Goal: Task Accomplishment & Management: Complete application form

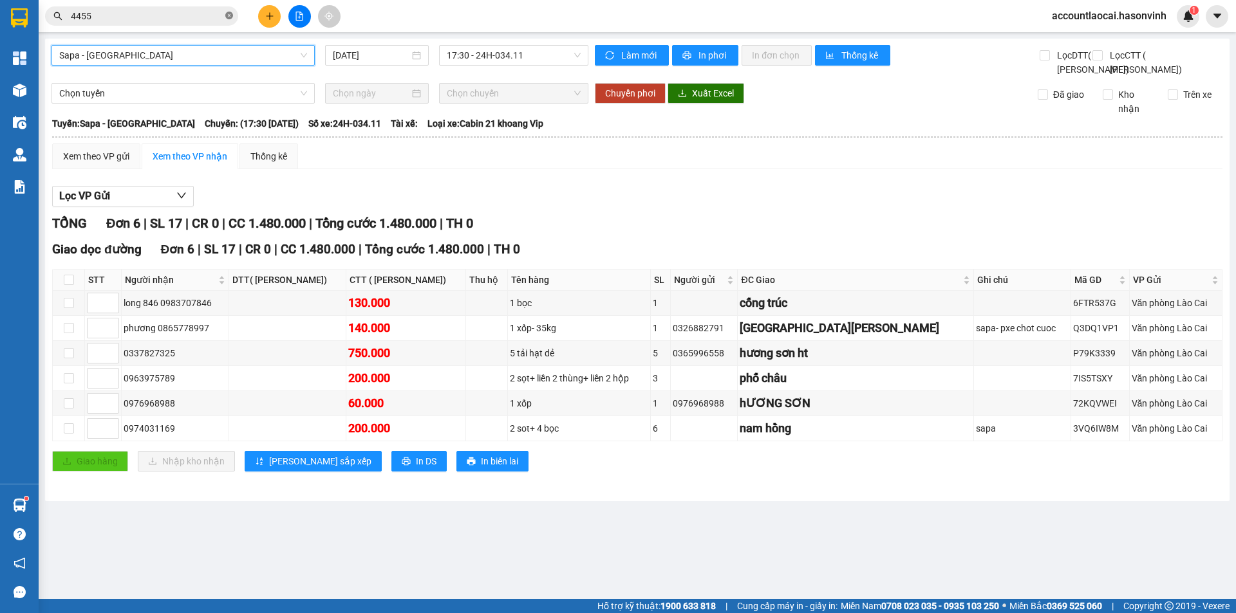
click at [227, 15] on icon "close-circle" at bounding box center [229, 16] width 8 height 8
click at [275, 17] on button at bounding box center [269, 16] width 23 height 23
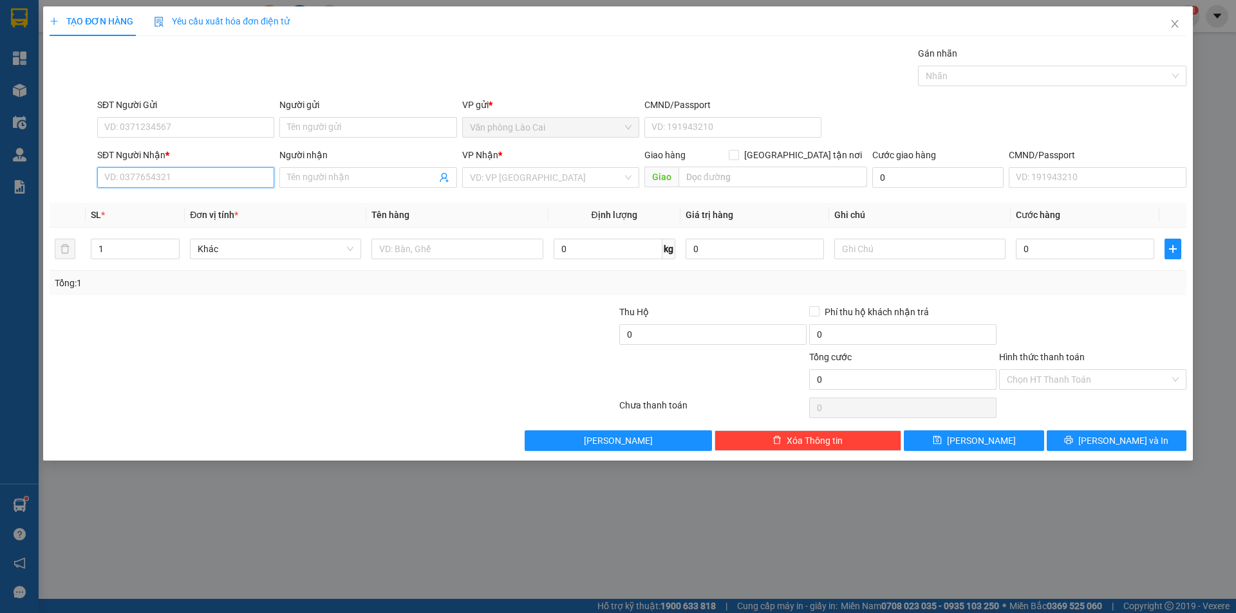
click at [196, 173] on input "SĐT Người Nhận *" at bounding box center [185, 177] width 177 height 21
click at [125, 203] on div "0367631796 - [PERSON_NAME]" at bounding box center [186, 203] width 162 height 14
type input "0367631796"
type input "[PERSON_NAME]"
type input "DIỄN CHÂU"
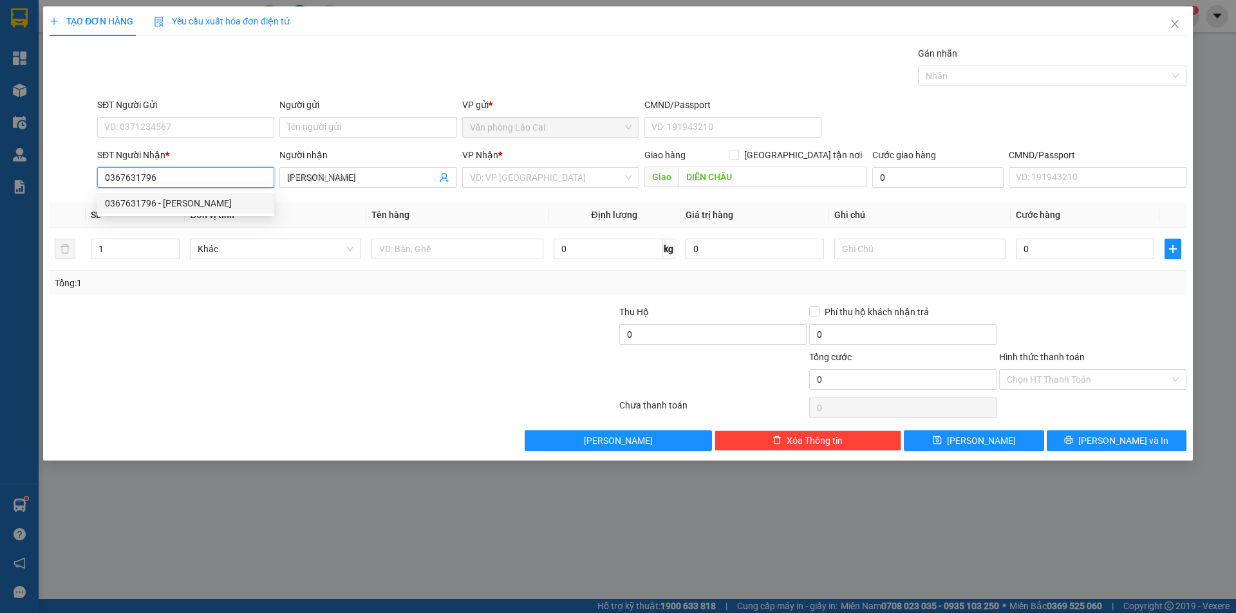
type input "160.000"
type input "0367631796"
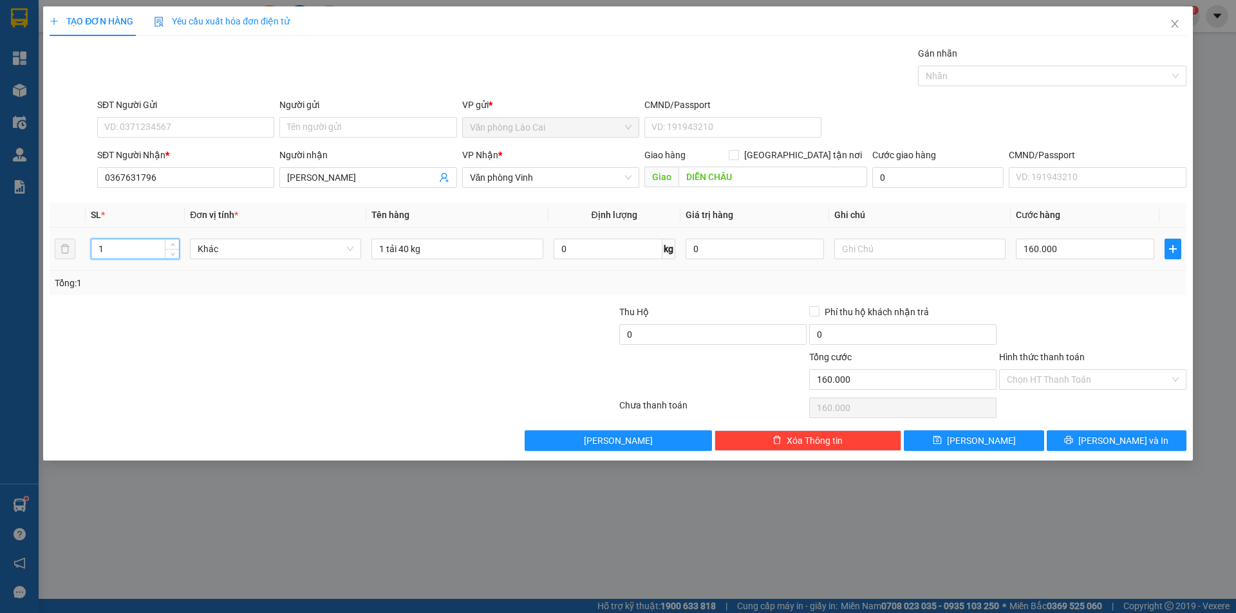
click at [114, 250] on input "1" at bounding box center [135, 248] width 88 height 19
type input "2"
drag, startPoint x: 386, startPoint y: 250, endPoint x: 377, endPoint y: 251, distance: 8.5
click at [377, 251] on input "1 tải 40 kg" at bounding box center [456, 249] width 171 height 21
drag, startPoint x: 444, startPoint y: 251, endPoint x: 396, endPoint y: 252, distance: 47.6
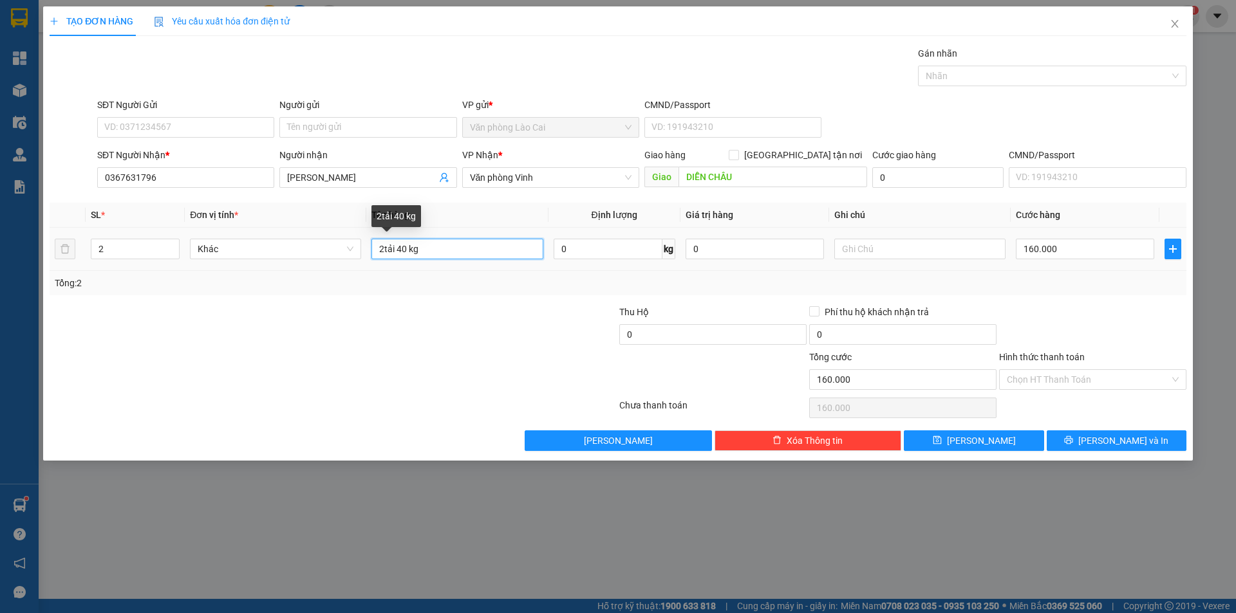
click at [396, 252] on input "2tải 40 kg" at bounding box center [456, 249] width 171 height 21
type input "2tải"
click at [1084, 249] on input "160.000" at bounding box center [1085, 249] width 138 height 21
type input "3"
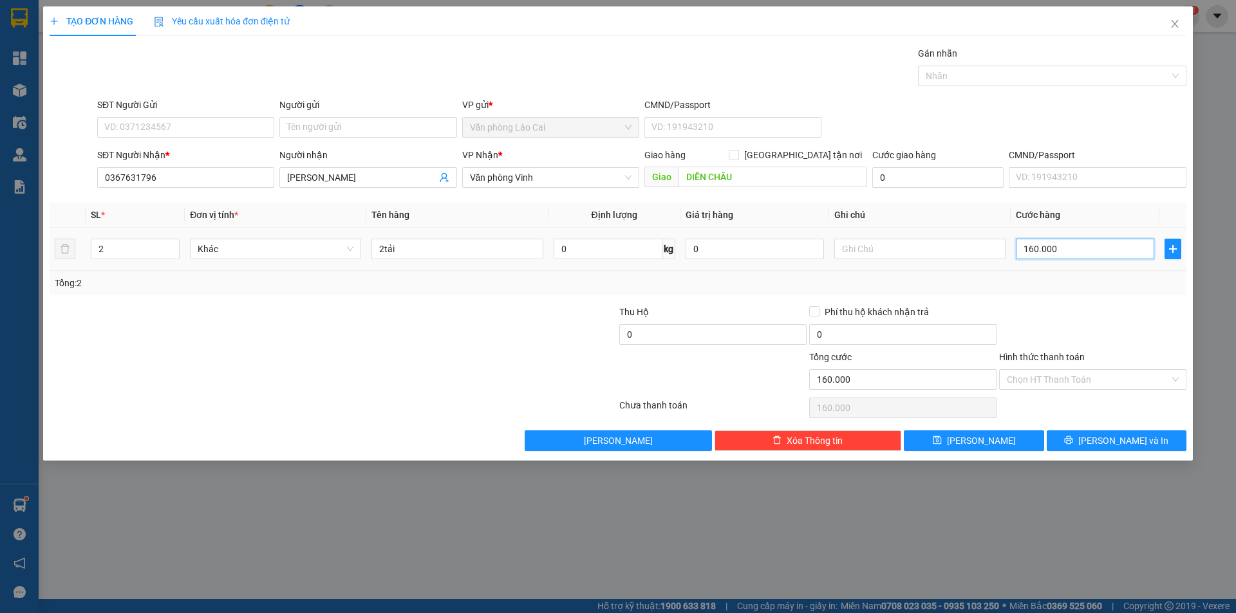
type input "3"
type input "30"
type input "300"
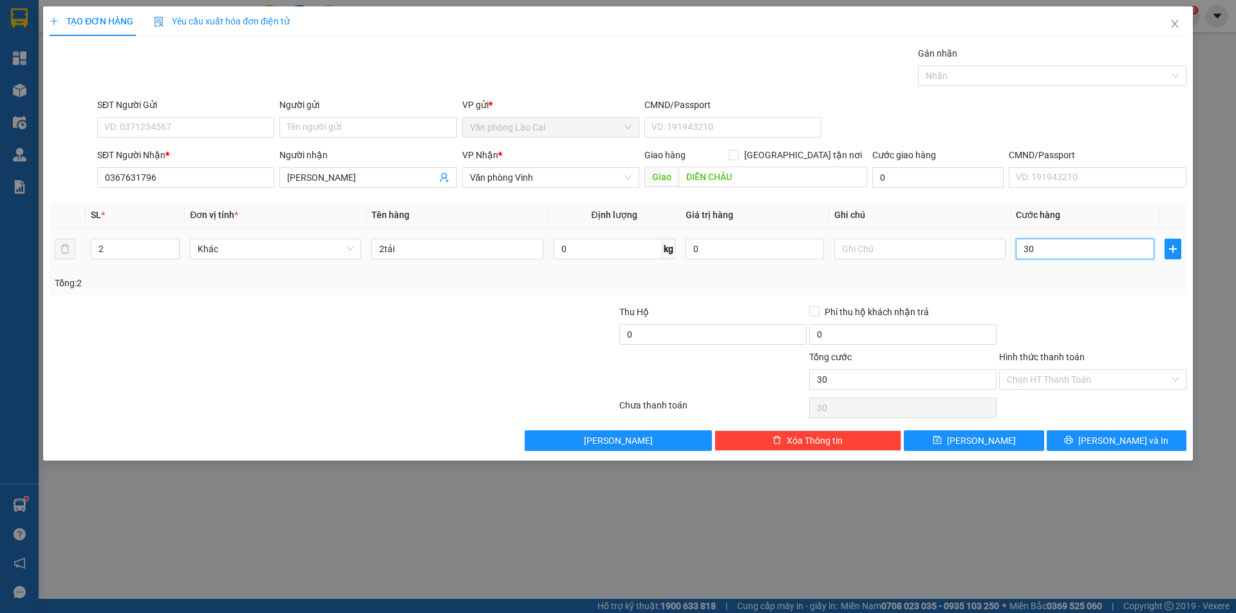
type input "300"
type input "3.000"
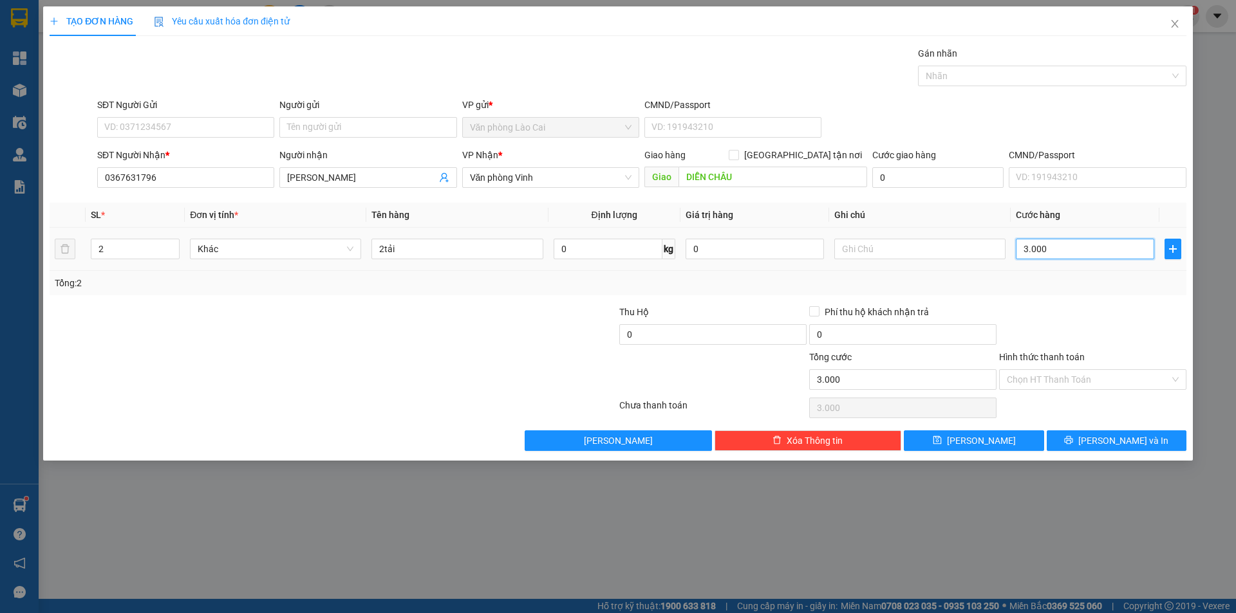
type input "30.000"
type input "300.000"
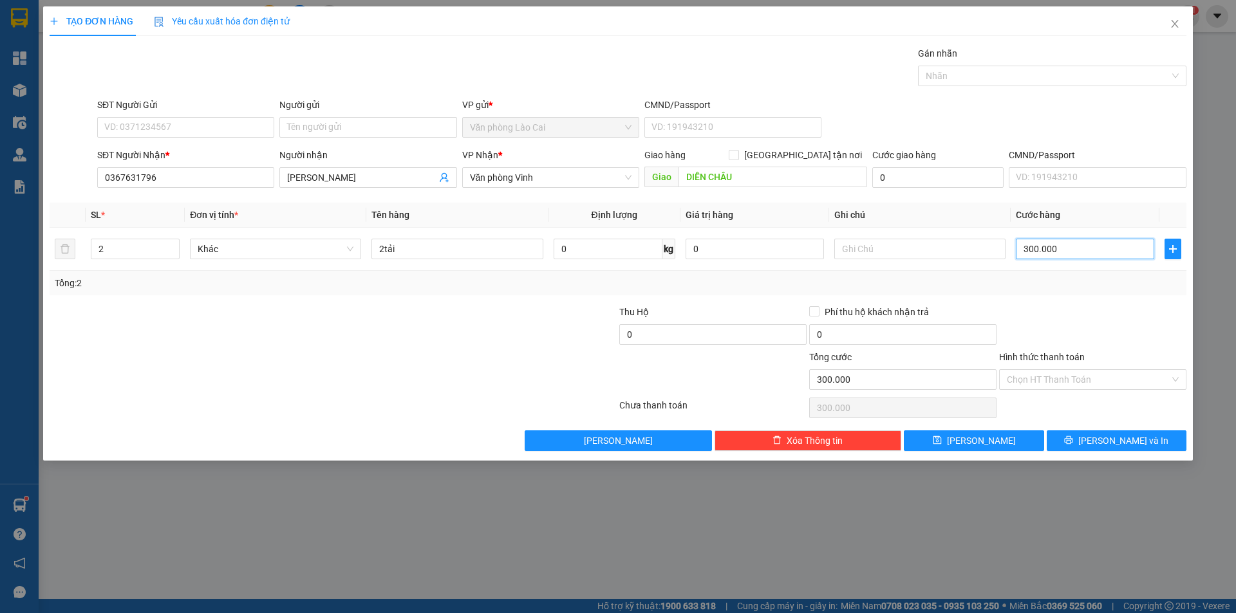
type input "300.000"
click at [1146, 318] on div at bounding box center [1093, 327] width 190 height 45
click at [1007, 445] on button "[PERSON_NAME]" at bounding box center [974, 441] width 140 height 21
type input "0"
